Goal: Use online tool/utility: Utilize a website feature to perform a specific function

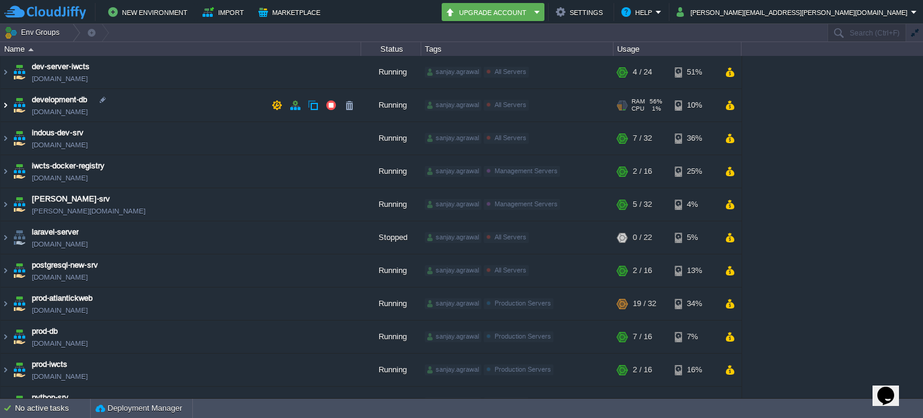
click at [4, 104] on img at bounding box center [6, 105] width 10 height 32
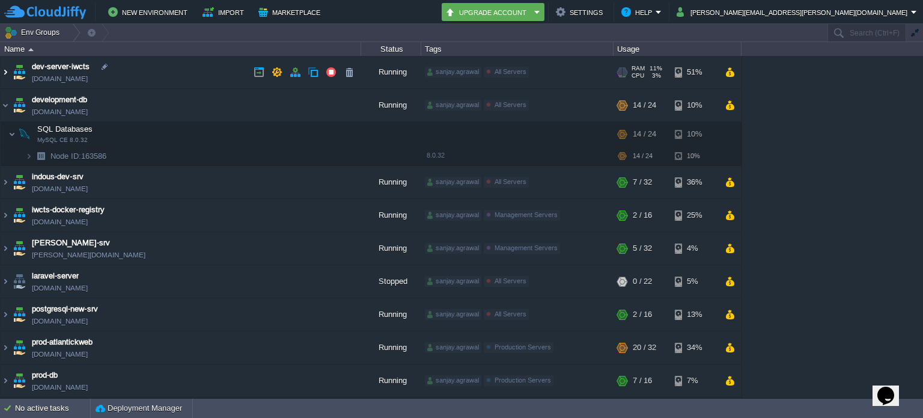
click at [7, 70] on img at bounding box center [6, 72] width 10 height 32
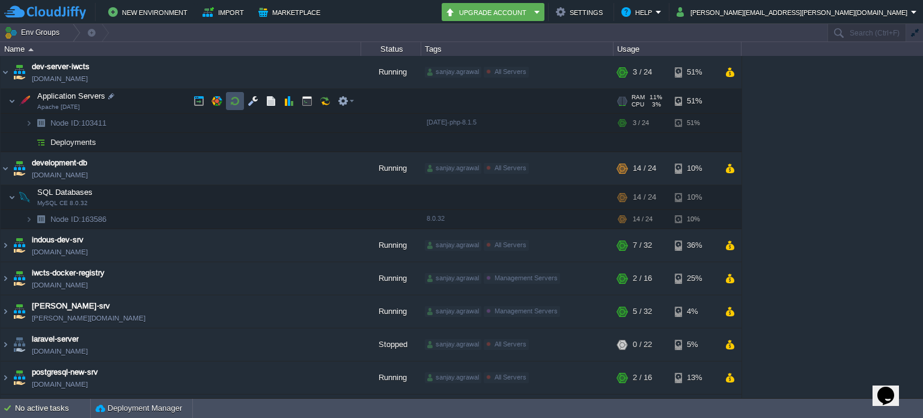
click at [233, 98] on button "button" at bounding box center [235, 101] width 11 height 11
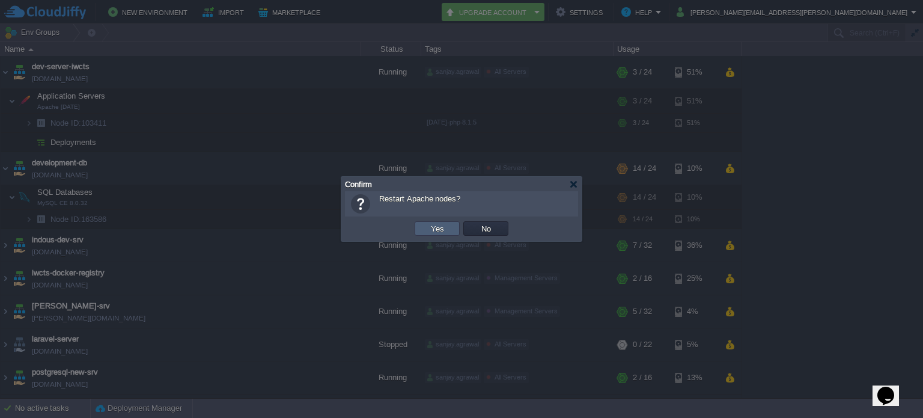
click at [438, 225] on button "Yes" at bounding box center [437, 228] width 20 height 11
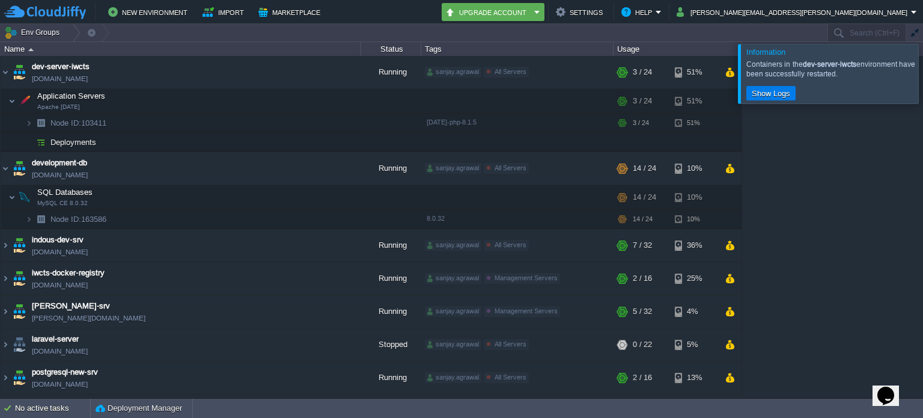
click at [923, 76] on div at bounding box center [938, 73] width 0 height 59
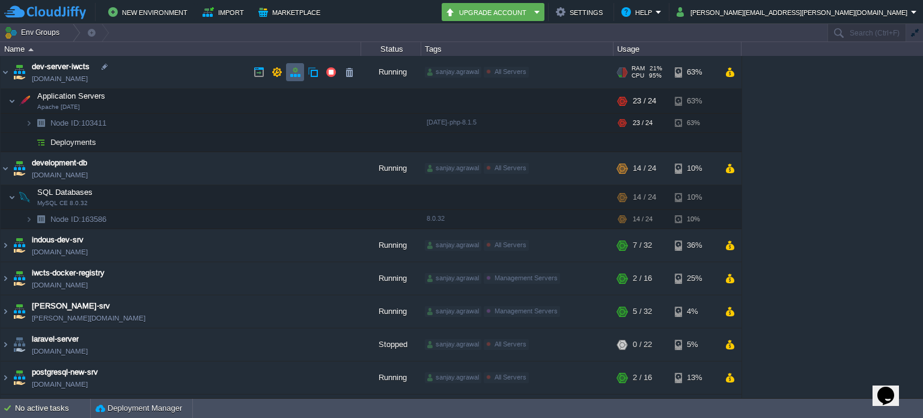
click at [290, 72] on button "button" at bounding box center [295, 72] width 11 height 11
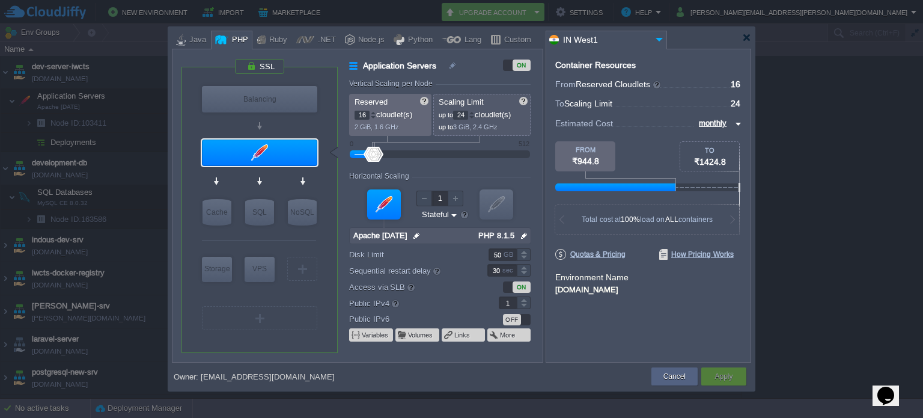
drag, startPoint x: 467, startPoint y: 115, endPoint x: 455, endPoint y: 115, distance: 12.0
click at [455, 115] on p "up to 24 cloudlet(s)" at bounding box center [483, 113] width 88 height 13
type input "32"
drag, startPoint x: 365, startPoint y: 113, endPoint x: 350, endPoint y: 113, distance: 15.6
click at [350, 113] on div "Reserved 16 cloudlet(s) 2 GiB, 1.6 GHz" at bounding box center [390, 115] width 82 height 42
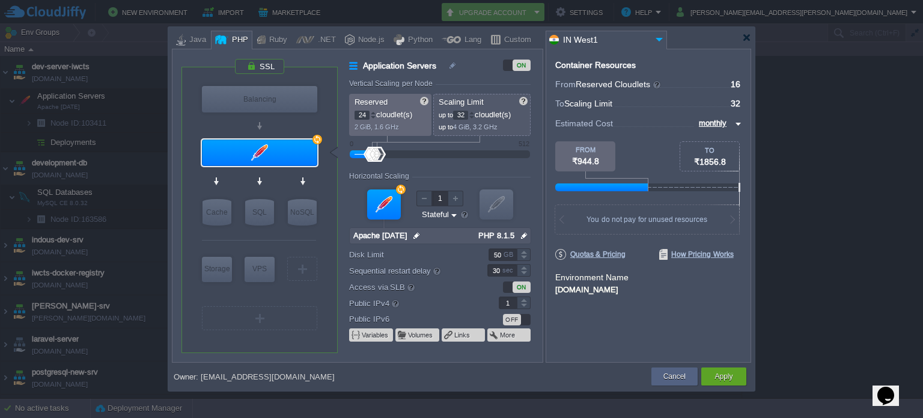
type input "24"
click at [456, 163] on form "Vertical Scaling per Node Reserved 24 cloudlet(s) 2 GiB, 1.6 GHz Scaling Limit …" at bounding box center [445, 220] width 193 height 283
click at [525, 252] on div at bounding box center [524, 251] width 14 height 6
type input "200"
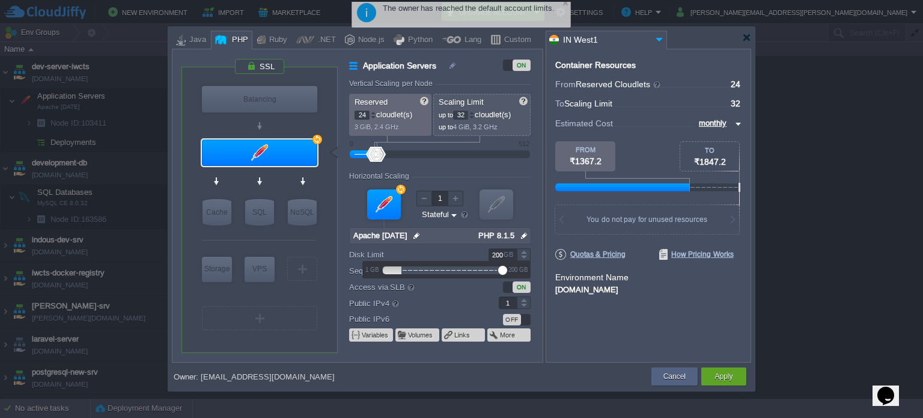
drag, startPoint x: 452, startPoint y: 269, endPoint x: 532, endPoint y: 270, distance: 79.9
click at [532, 270] on body "New Environment Import Marketplace Bonus ₹0.00 Upgrade Account Settings Help [P…" at bounding box center [461, 209] width 923 height 418
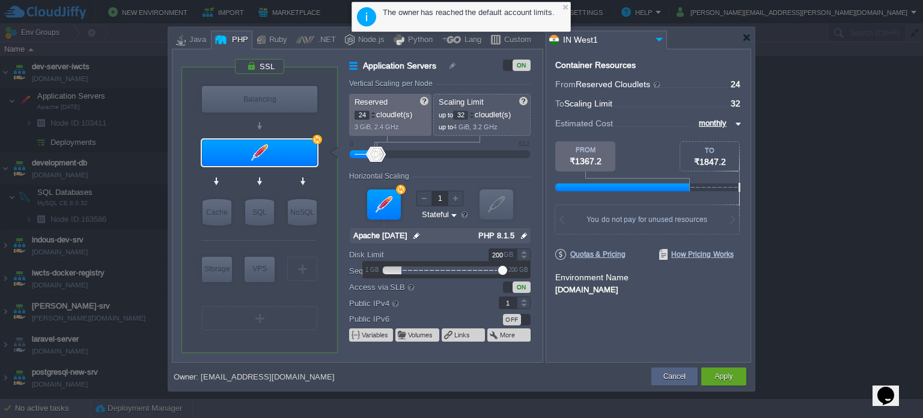
click at [558, 246] on div at bounding box center [648, 243] width 186 height 11
click at [712, 376] on div "Apply" at bounding box center [723, 376] width 27 height 18
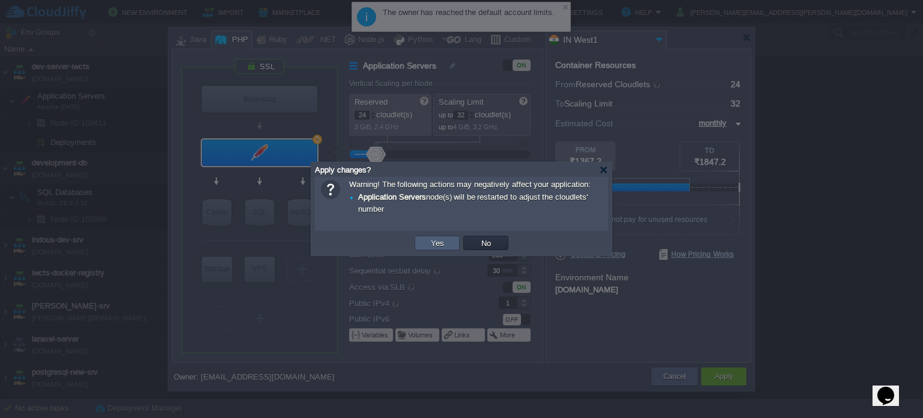
click at [450, 243] on td "Yes" at bounding box center [437, 243] width 45 height 14
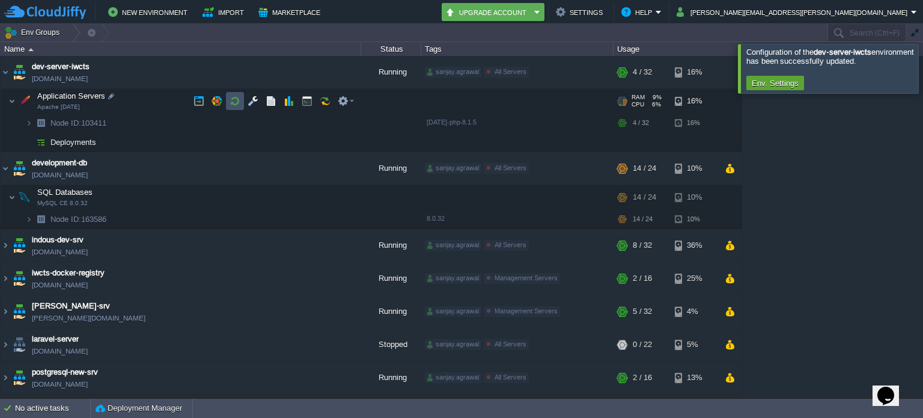
click at [236, 99] on button "button" at bounding box center [235, 101] width 11 height 11
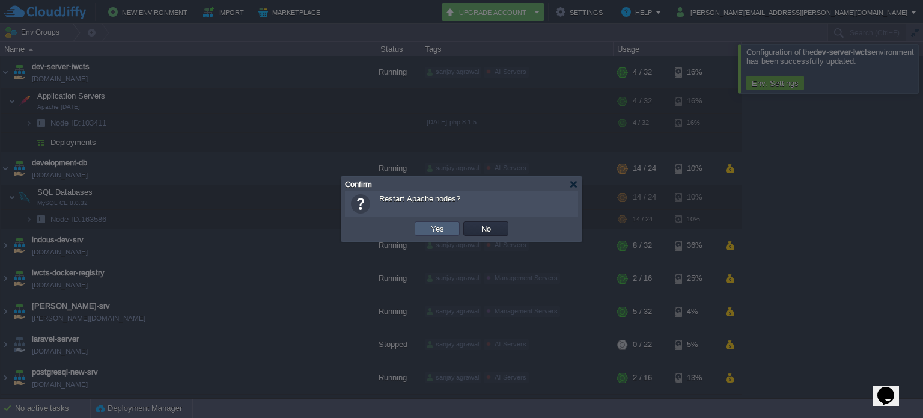
click at [424, 228] on td "Yes" at bounding box center [437, 228] width 45 height 14
